Goal: Task Accomplishment & Management: Use online tool/utility

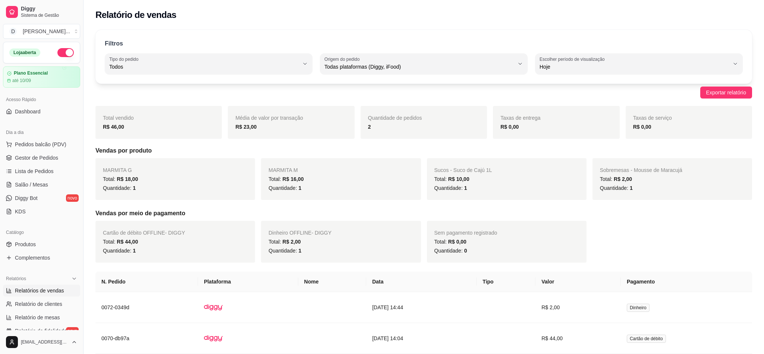
select select "ALL"
select select "0"
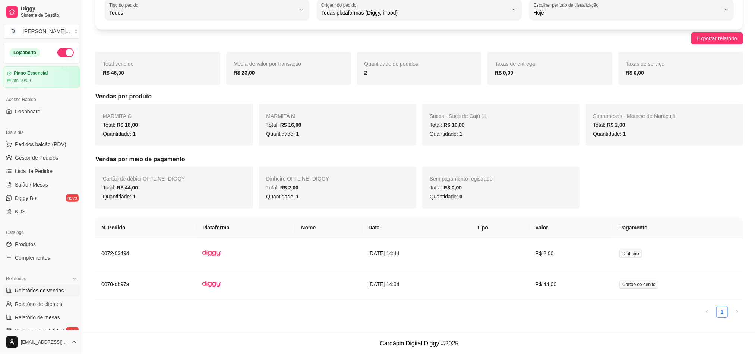
click at [29, 151] on ul "Pedidos balcão (PDV) Gestor de Pedidos Lista de Pedidos Salão / Mesas Diggy Bot…" at bounding box center [41, 177] width 77 height 79
click at [34, 153] on link "Gestor de Pedidos" at bounding box center [41, 158] width 77 height 12
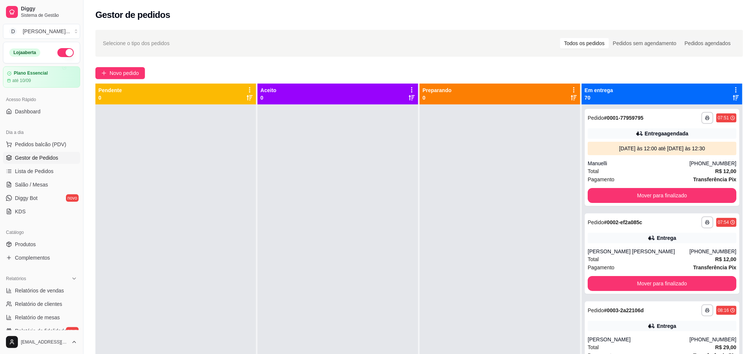
click at [138, 27] on div "**********" at bounding box center [419, 235] width 672 height 421
click at [127, 15] on h2 "Gestor de pedidos" at bounding box center [132, 15] width 75 height 12
